Goal: Task Accomplishment & Management: Use online tool/utility

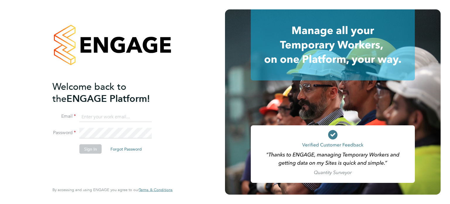
type input "[EMAIL_ADDRESS][DOMAIN_NAME]"
click at [97, 151] on button "Sign In" at bounding box center [90, 148] width 22 height 9
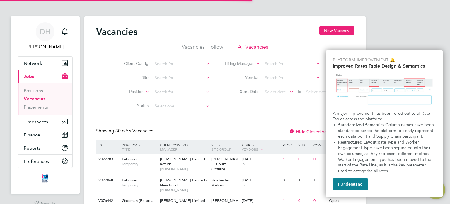
click at [113, 89] on li "Position" at bounding box center [162, 92] width 110 height 14
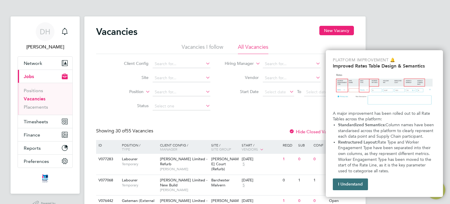
click at [348, 187] on button "I Understand" at bounding box center [350, 184] width 35 height 12
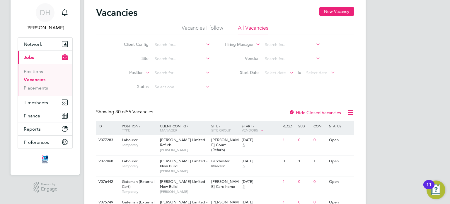
scroll to position [29, 0]
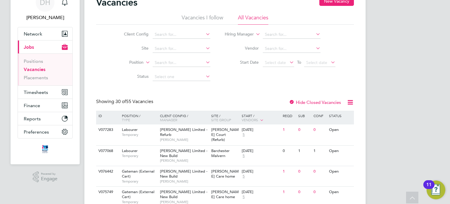
click at [111, 50] on li "Site" at bounding box center [162, 49] width 110 height 14
click at [228, 42] on li "Vendor" at bounding box center [280, 49] width 125 height 14
click at [108, 44] on li "Site" at bounding box center [162, 49] width 110 height 14
click at [160, 49] on input at bounding box center [182, 49] width 58 height 8
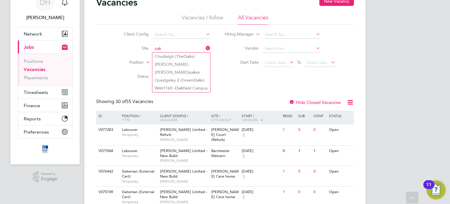
type input "oak"
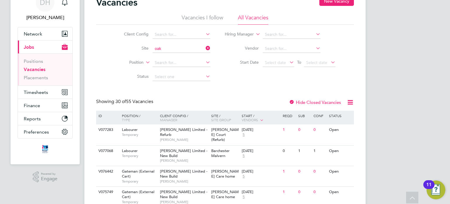
click at [108, 50] on li "Site oak" at bounding box center [162, 49] width 110 height 14
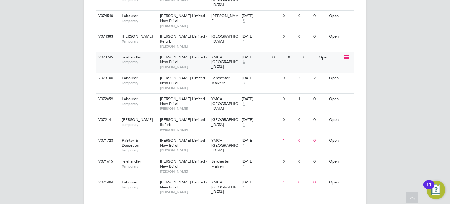
scroll to position [605, 0]
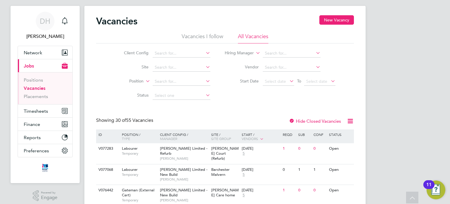
scroll to position [0, 0]
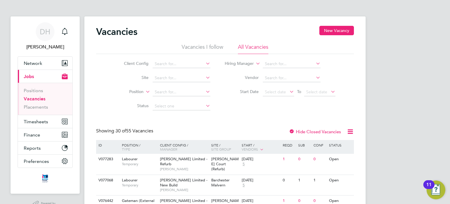
click at [102, 81] on div "Client Config Site Position Status Hiring Manager Vendor Start Date Select date…" at bounding box center [225, 83] width 258 height 59
